Goal: Transaction & Acquisition: Purchase product/service

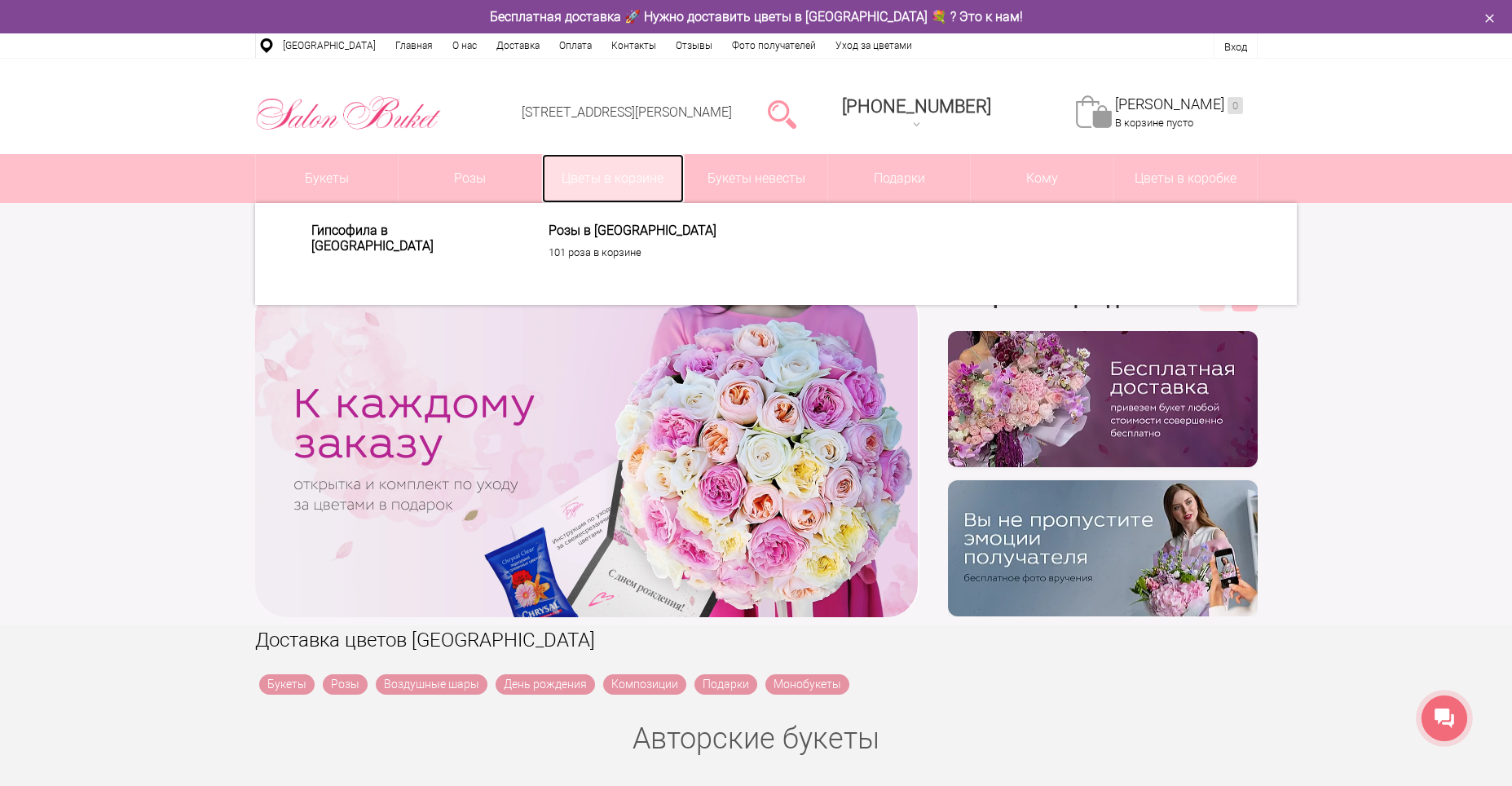
click at [642, 187] on link "Цветы в корзине" at bounding box center [613, 178] width 143 height 49
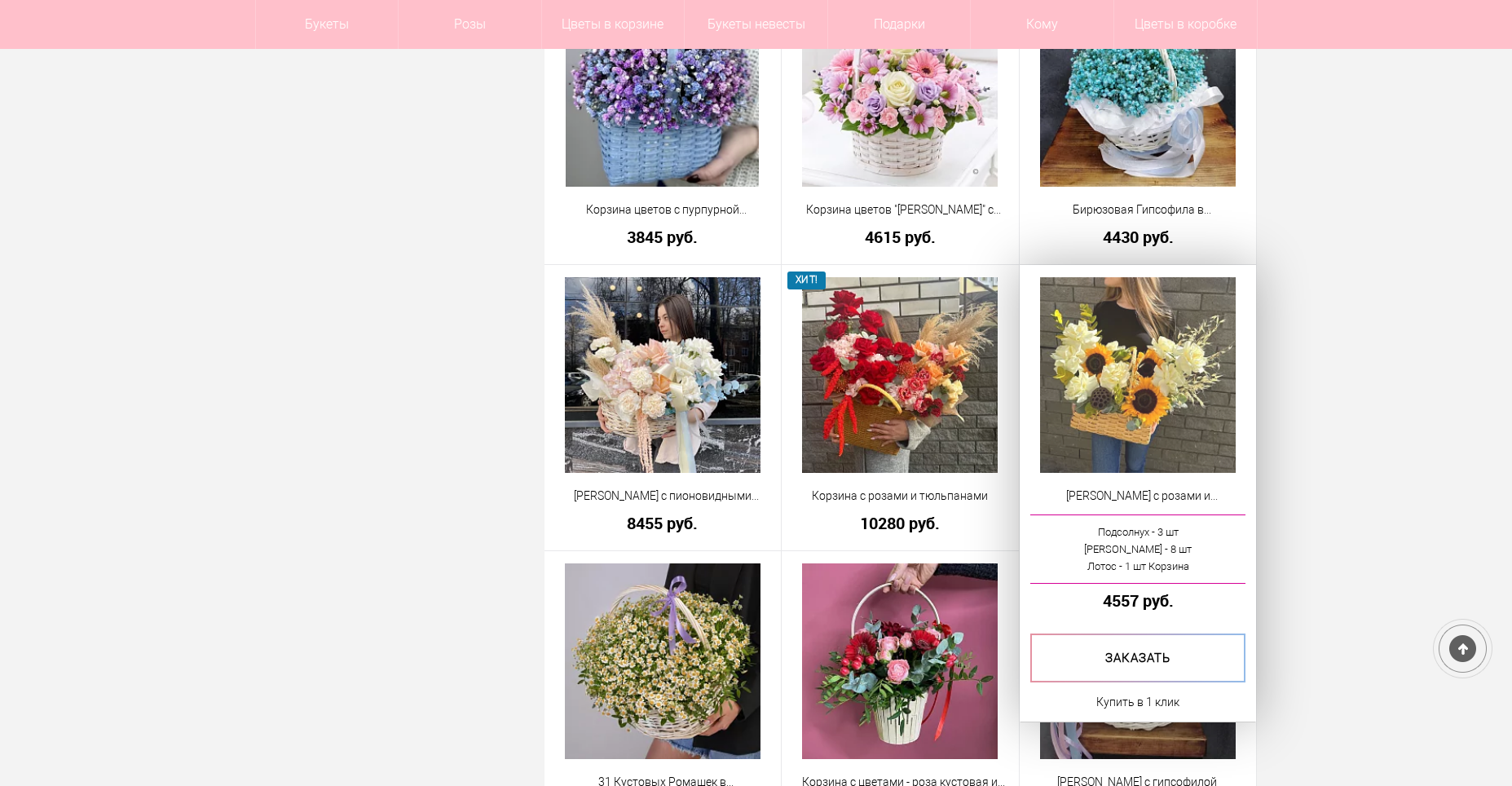
scroll to position [1223, 0]
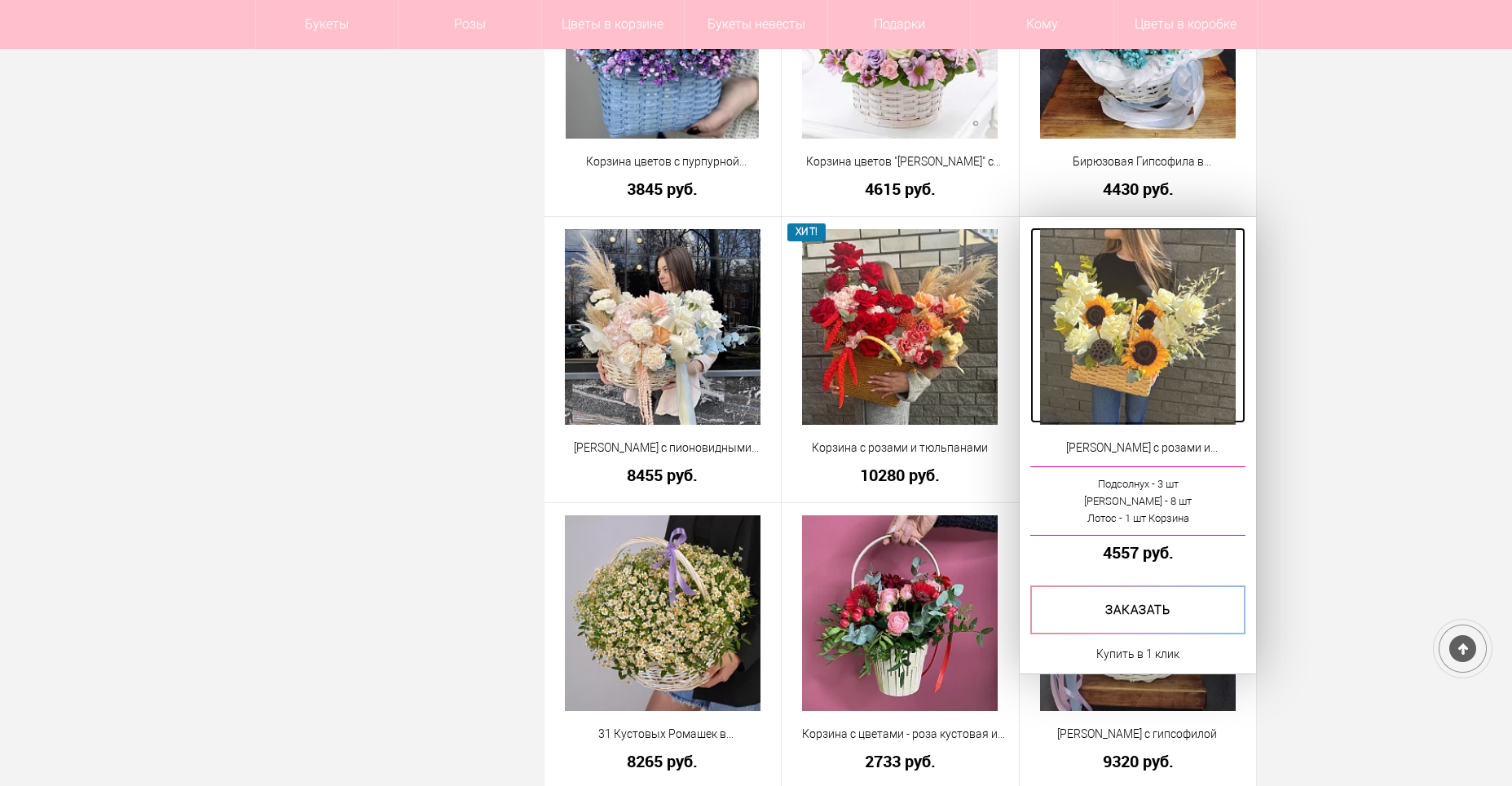
click at [1109, 333] on img at bounding box center [1138, 327] width 195 height 195
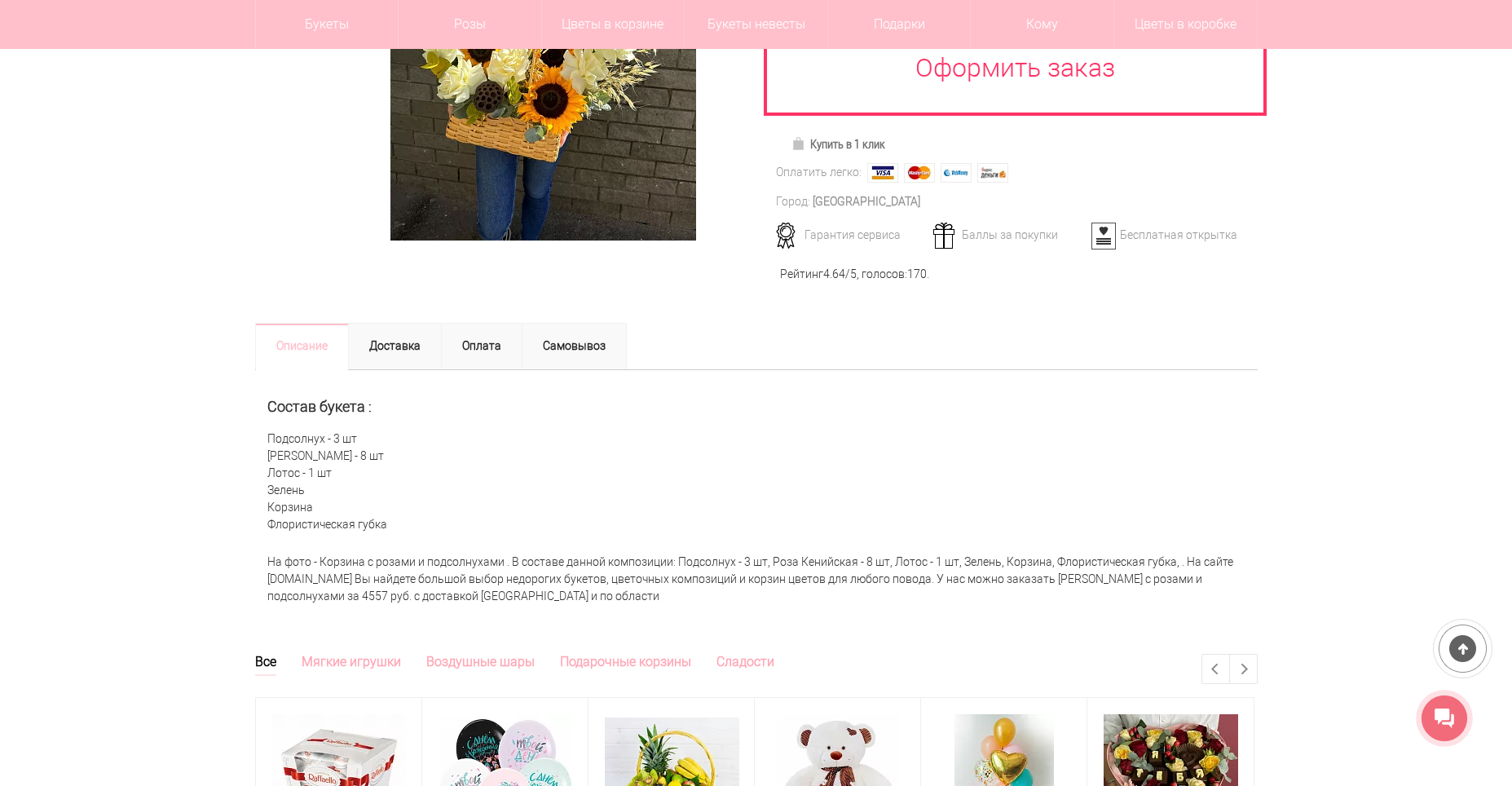
scroll to position [245, 0]
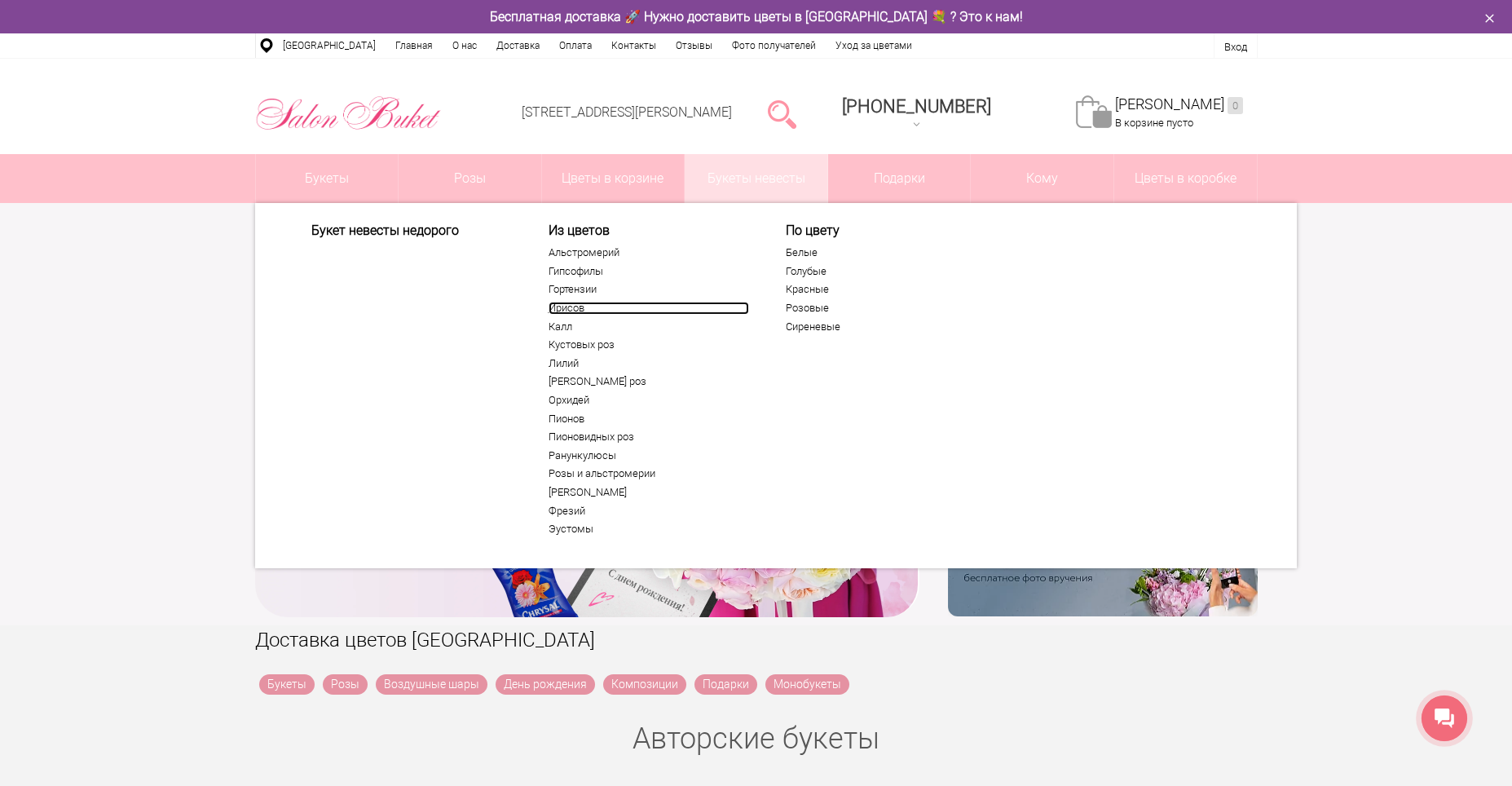
click at [573, 305] on link "Ирисов" at bounding box center [649, 308] width 200 height 13
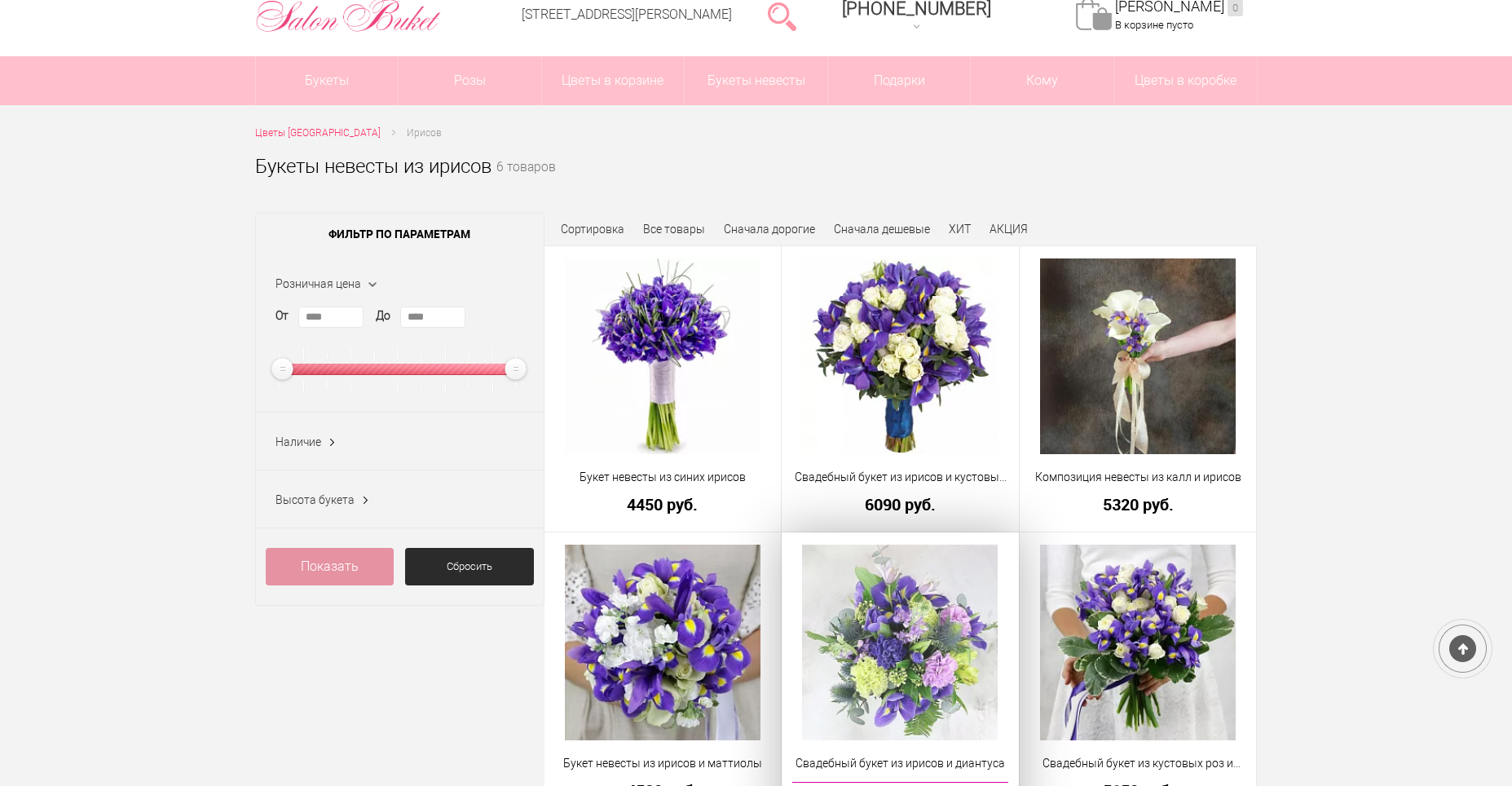
scroll to position [82, 0]
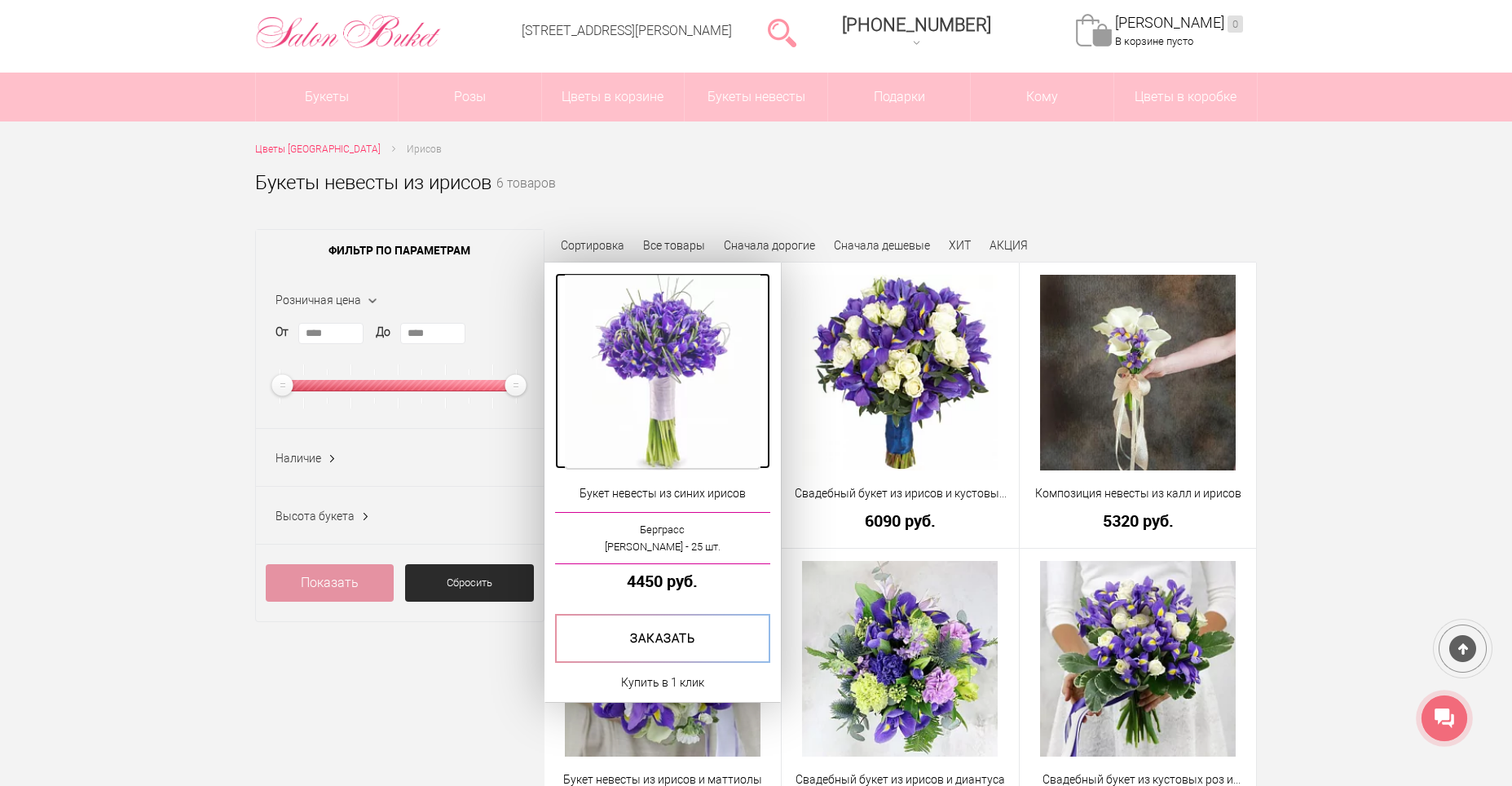
click at [650, 352] on img at bounding box center [662, 373] width 195 height 195
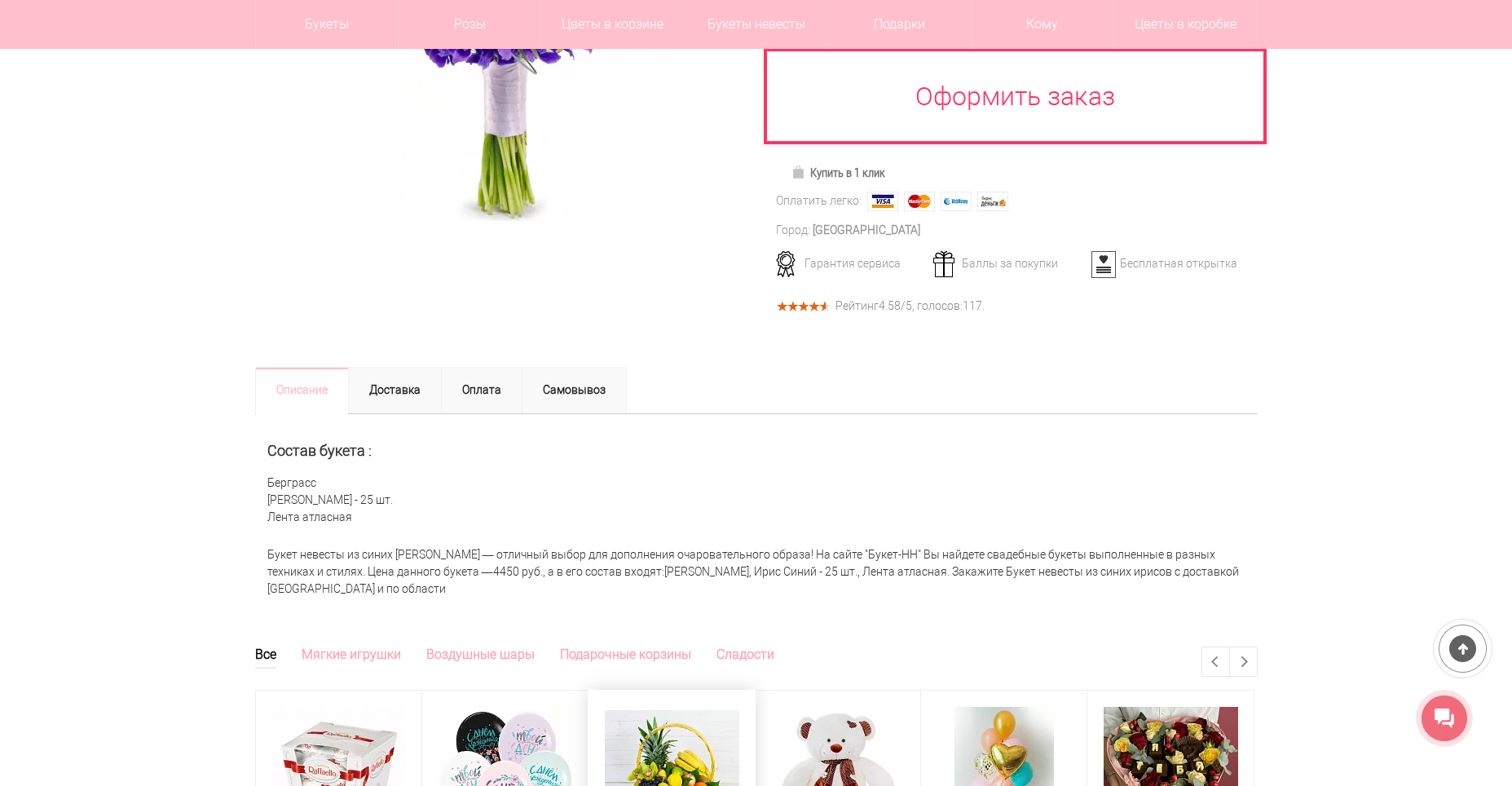
scroll to position [408, 0]
